Goal: Information Seeking & Learning: Learn about a topic

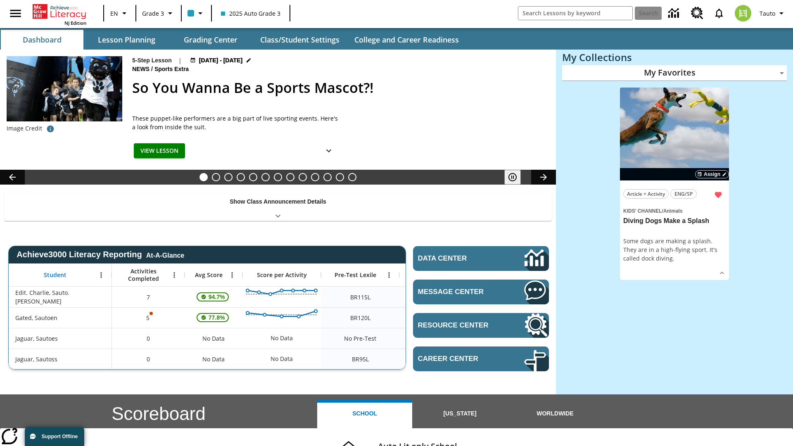
click at [674, 73] on body "Skip to main content NJ Edition EN Grade 3 2025 Auto Grade 3 Search Tauto Dashb…" at bounding box center [396, 329] width 793 height 658
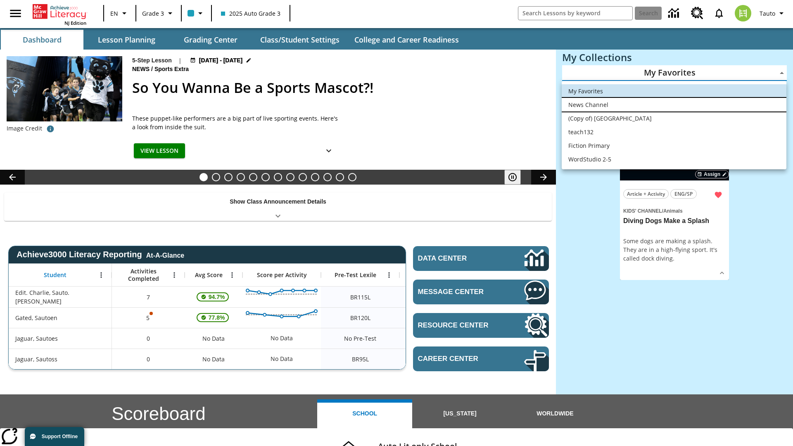
click at [674, 104] on li "News Channel" at bounding box center [674, 105] width 225 height 14
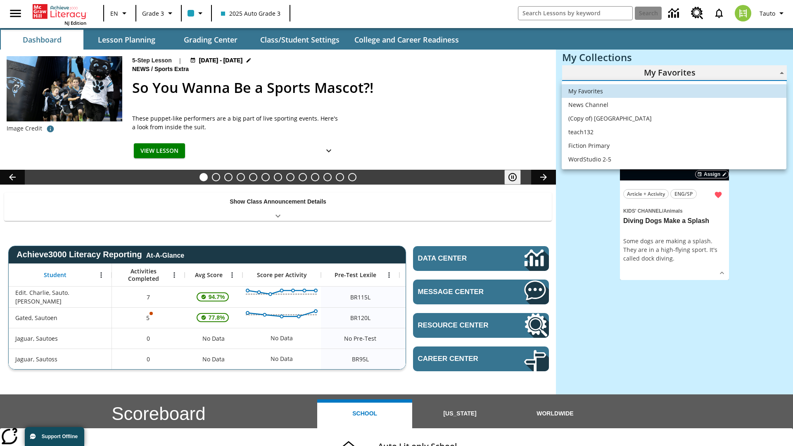
type input "120"
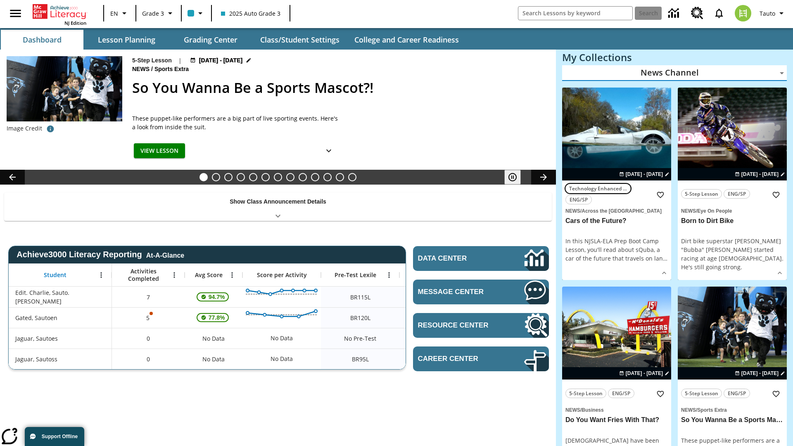
click at [616, 184] on span "Technology Enhanced Item" at bounding box center [598, 188] width 58 height 9
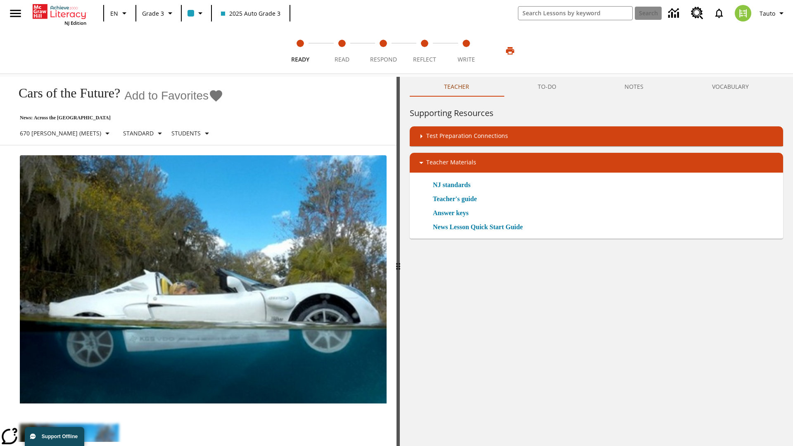
click at [210, 96] on icon "Add to Favorites - Cars of the Future?" at bounding box center [216, 96] width 12 height 12
